Goal: Task Accomplishment & Management: Use online tool/utility

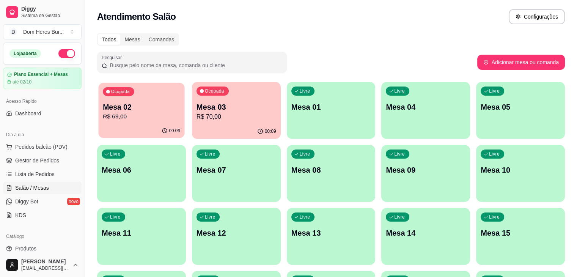
click at [134, 105] on p "Mesa 02" at bounding box center [141, 107] width 77 height 10
click at [140, 111] on p "Mesa 02" at bounding box center [141, 107] width 77 height 10
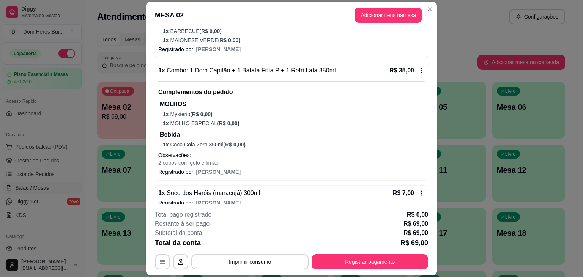
scroll to position [152, 0]
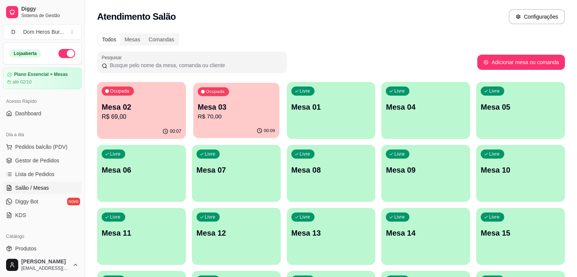
click at [206, 93] on p "Ocupada" at bounding box center [215, 92] width 19 height 6
click at [270, 29] on div "Todos Mesas Comandas Pesquisar Adicionar mesa ou comanda Ocupada Mesa 02 R$ 69,…" at bounding box center [331, 246] width 492 height 434
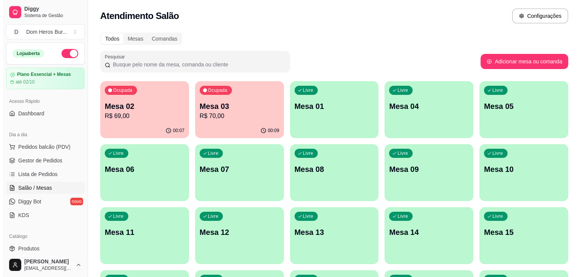
scroll to position [0, 0]
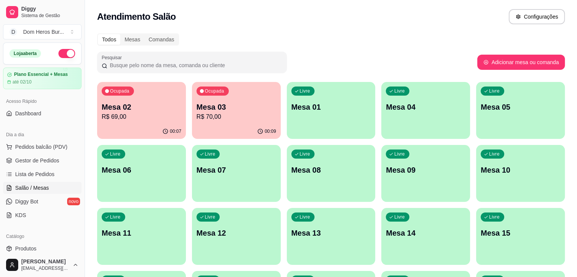
click at [241, 25] on div "Atendimento Salão Configurações" at bounding box center [331, 14] width 492 height 29
click at [163, 113] on p "R$ 73,00" at bounding box center [142, 116] width 80 height 9
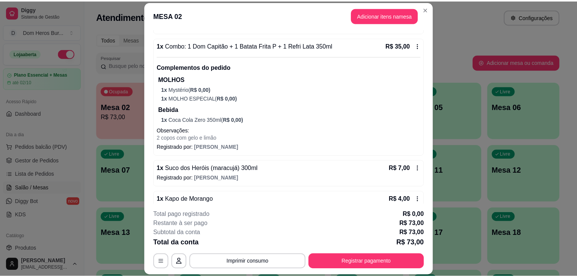
scroll to position [183, 0]
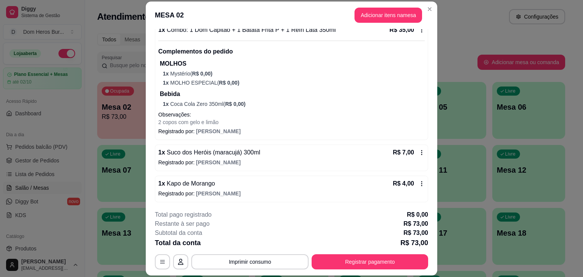
click at [270, 161] on p "Registrado por: [PERSON_NAME]" at bounding box center [291, 163] width 266 height 8
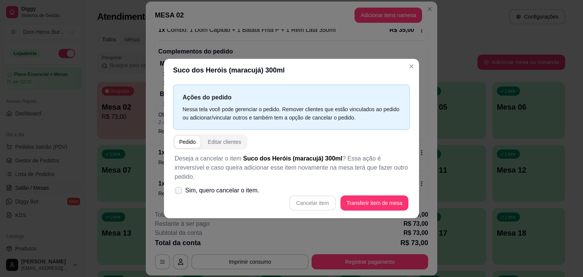
click at [252, 186] on span "Sim, quero cancelar o item." at bounding box center [222, 190] width 74 height 9
click at [179, 192] on input "Sim, quero cancelar o item." at bounding box center [176, 194] width 5 height 5
checkbox input "true"
drag, startPoint x: 316, startPoint y: 190, endPoint x: 320, endPoint y: 197, distance: 7.8
click at [320, 197] on div "Deseja a cancelar o item Suco dos Heróis (maracujá) 300ml ? Essa ação é irrever…" at bounding box center [291, 183] width 237 height 66
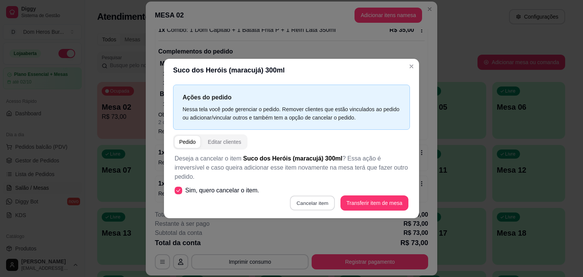
click at [320, 197] on button "Cancelar item" at bounding box center [312, 203] width 45 height 15
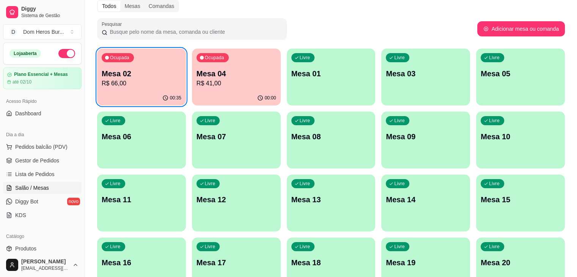
scroll to position [46, 0]
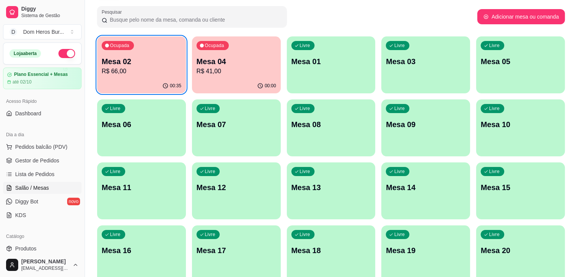
click at [160, 74] on p "R$ 66,00" at bounding box center [142, 71] width 80 height 9
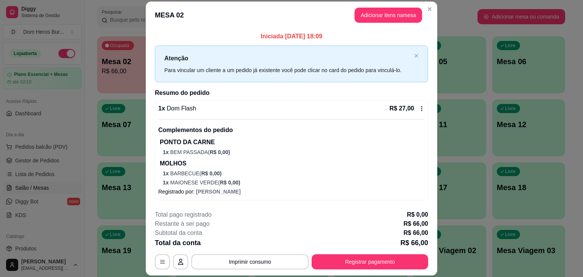
click at [260, 182] on p "1 x MAIONESE VERDE ( R$ 0,00 )" at bounding box center [294, 183] width 262 height 8
click at [263, 193] on div "Deseja a cancelar o item Dom Flash ? Essa ação é irreversível e caso queira adi…" at bounding box center [291, 182] width 238 height 57
click at [261, 269] on button "Imprimir consumo" at bounding box center [250, 262] width 114 height 15
click at [245, 248] on button "IMPRESSORA" at bounding box center [249, 244] width 53 height 12
click at [360, 261] on button "Registrar pagamento" at bounding box center [369, 262] width 113 height 15
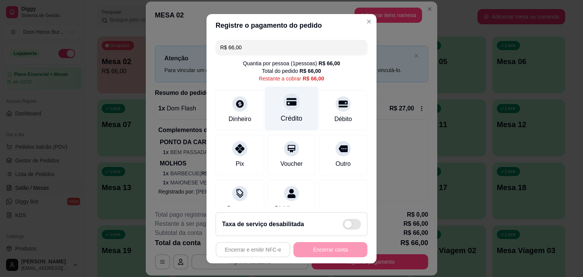
click at [293, 119] on div "Crédito" at bounding box center [292, 118] width 22 height 10
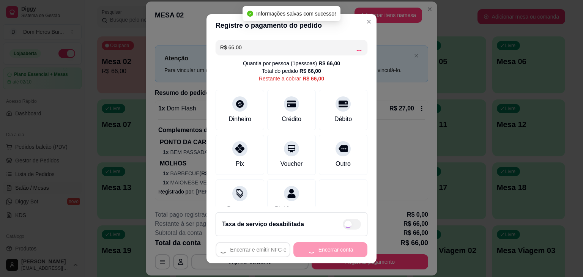
type input "R$ 0,00"
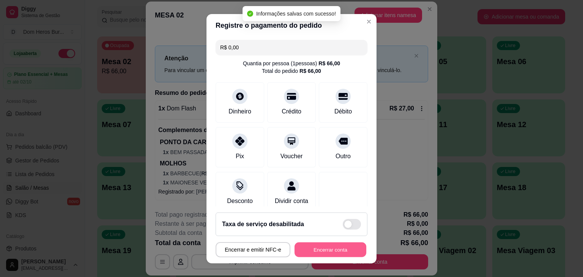
click at [306, 247] on button "Encerrar conta" at bounding box center [330, 249] width 72 height 15
